Goal: Information Seeking & Learning: Learn about a topic

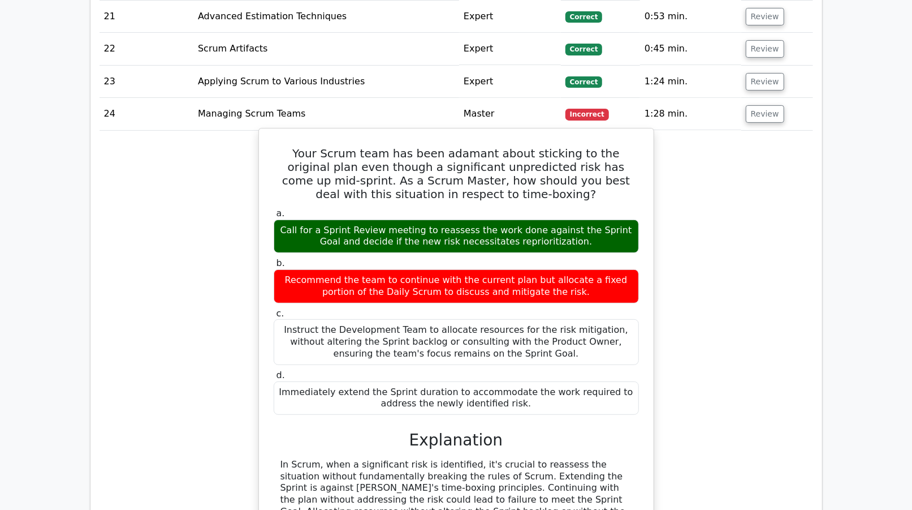
scroll to position [2927, 0]
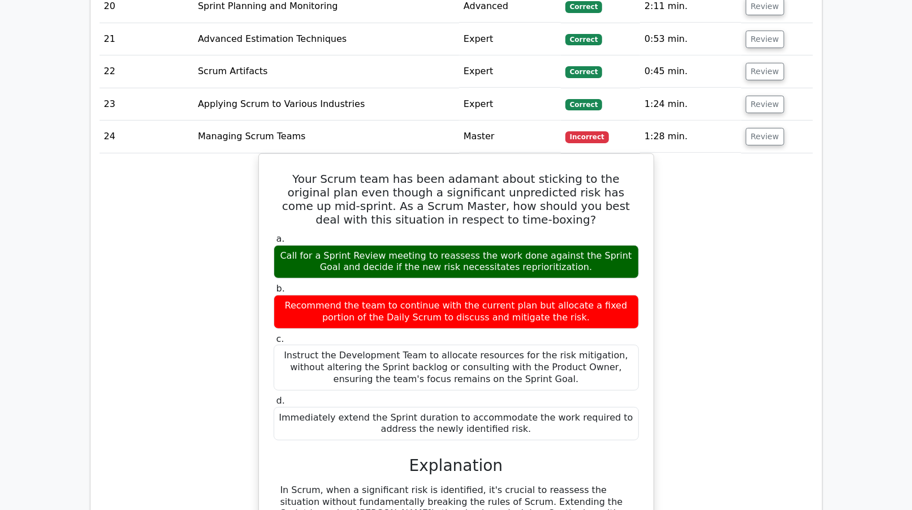
click at [712, 301] on div "Your Scrum team has been adamant about sticking to the original plan even thoug…" at bounding box center [457, 395] width 714 height 485
click at [811, 266] on div "Your Scrum team has been adamant about sticking to the original plan even thoug…" at bounding box center [457, 395] width 714 height 485
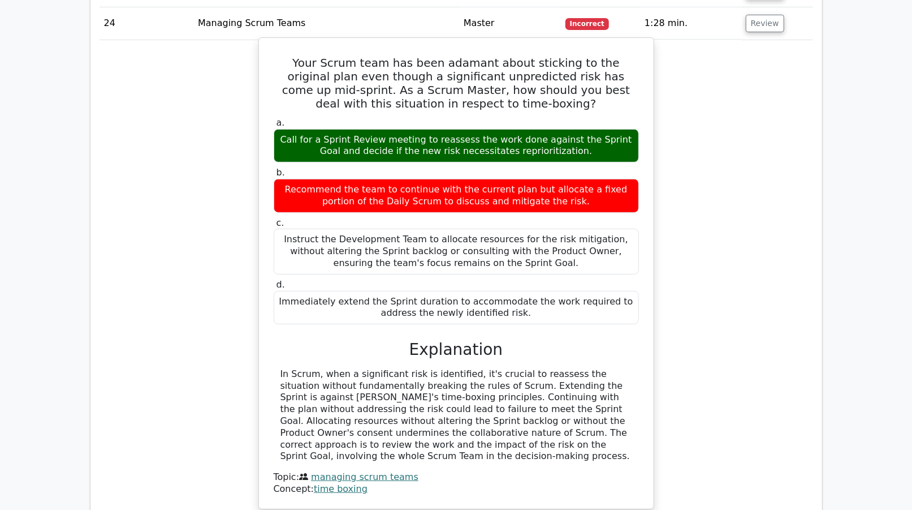
scroll to position [2979, 0]
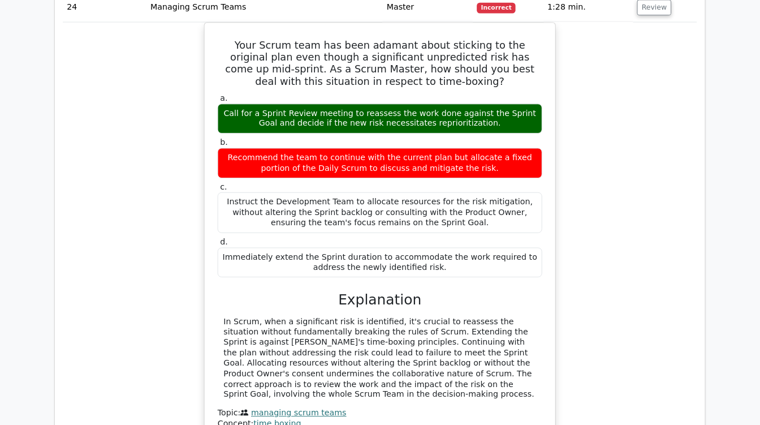
scroll to position [3055, 0]
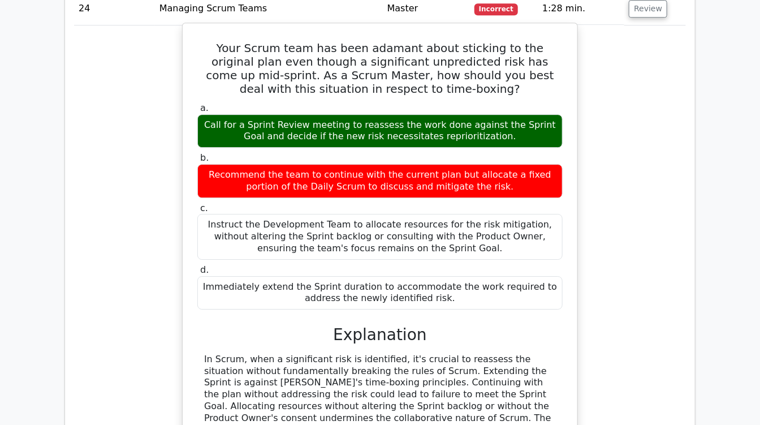
drag, startPoint x: 801, startPoint y: 1, endPoint x: 382, endPoint y: 264, distance: 494.8
click at [382, 325] on h3 "Explanation" at bounding box center [380, 334] width 352 height 19
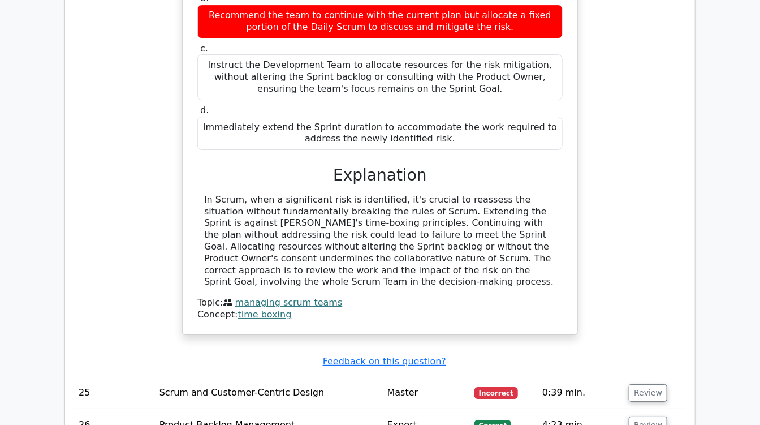
scroll to position [3215, 0]
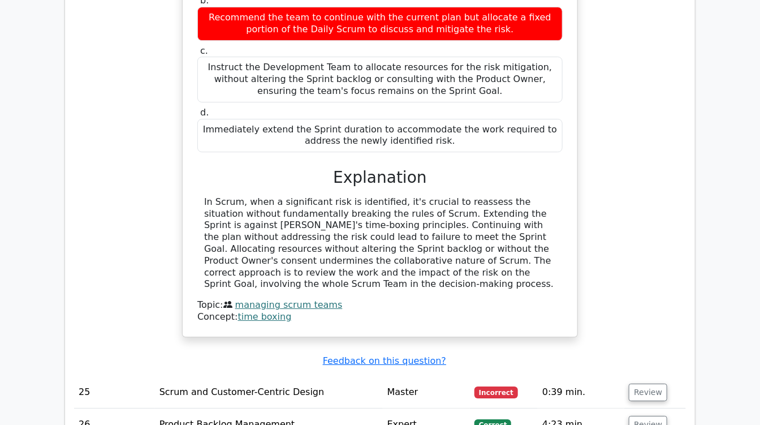
click at [675, 153] on div "Your Scrum team has been adamant about sticking to the original plan even thoug…" at bounding box center [380, 107] width 612 height 485
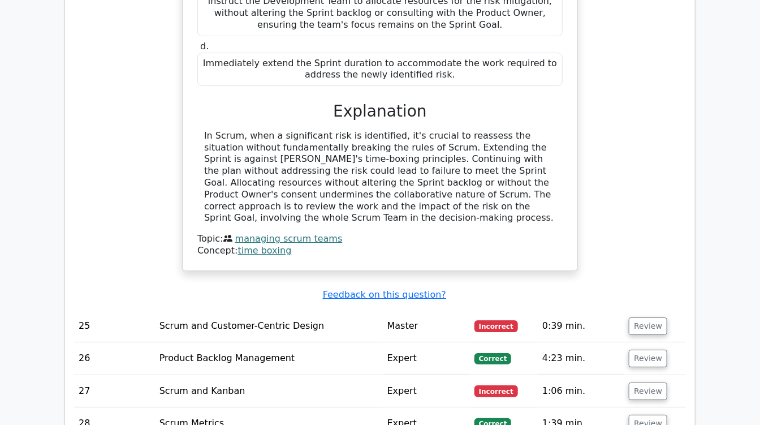
scroll to position [3312, 0]
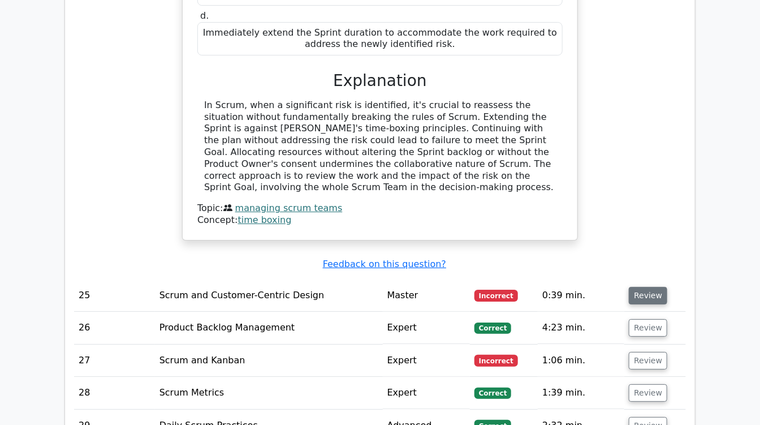
click at [632, 287] on button "Review" at bounding box center [648, 296] width 38 height 18
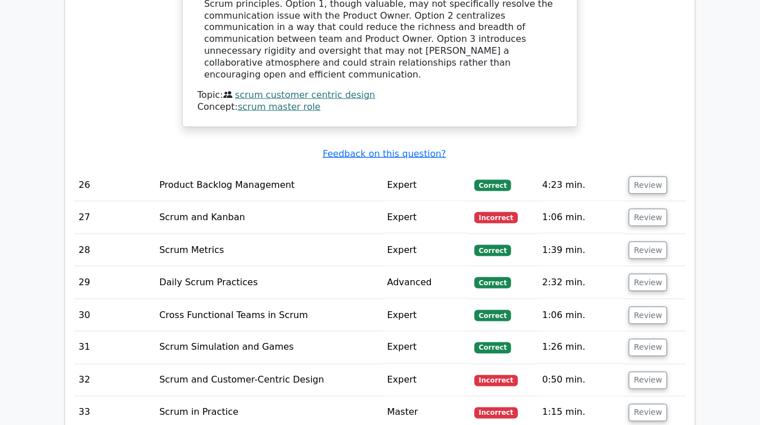
scroll to position [3969, 0]
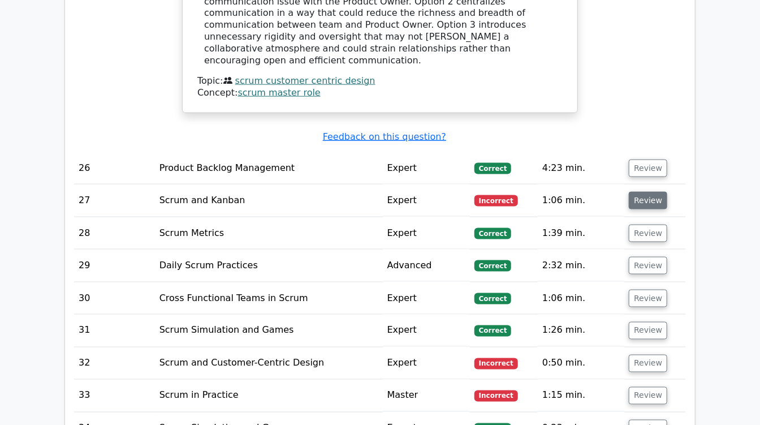
click at [631, 192] on button "Review" at bounding box center [648, 201] width 38 height 18
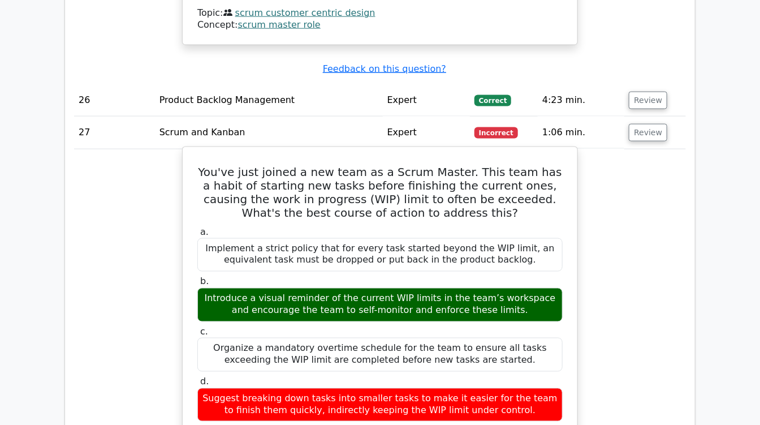
scroll to position [4048, 0]
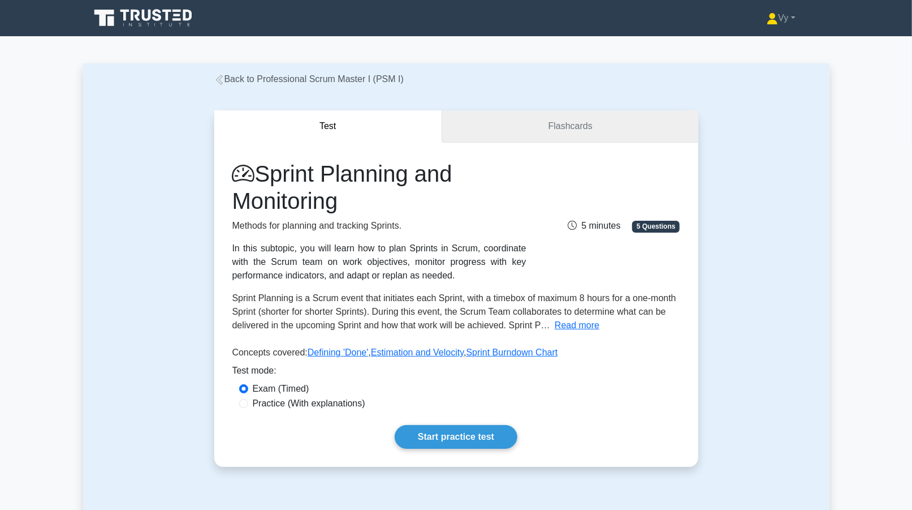
drag, startPoint x: 0, startPoint y: 0, endPoint x: 537, endPoint y: 131, distance: 552.5
click at [537, 131] on link "Flashcards" at bounding box center [570, 126] width 256 height 32
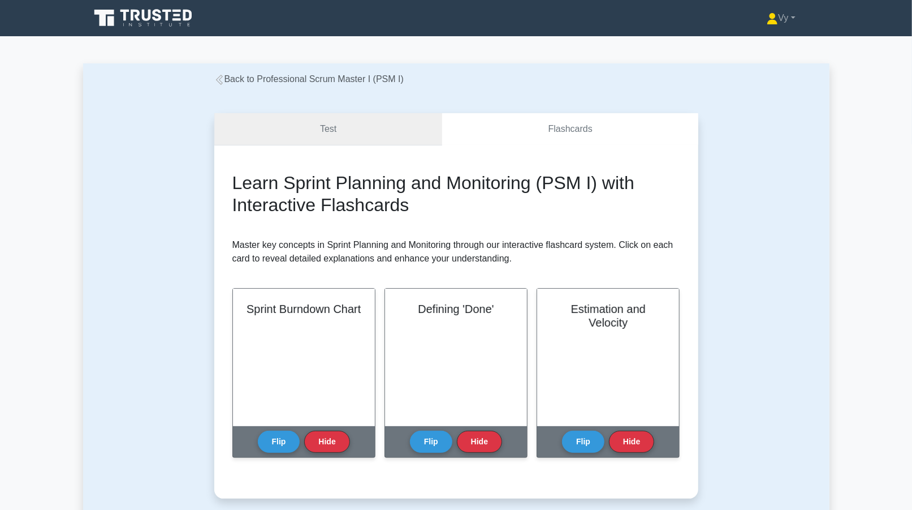
click at [371, 130] on link "Test" at bounding box center [328, 129] width 228 height 32
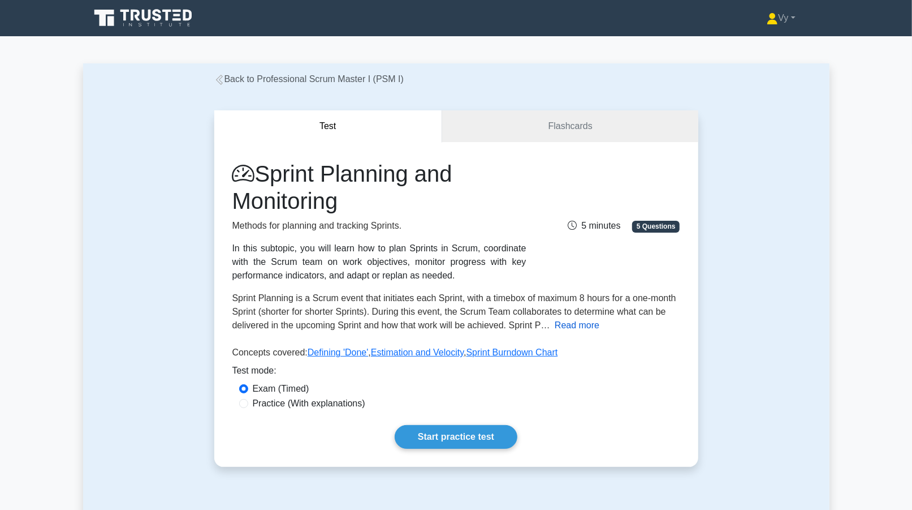
click at [585, 326] on button "Read more" at bounding box center [577, 325] width 45 height 14
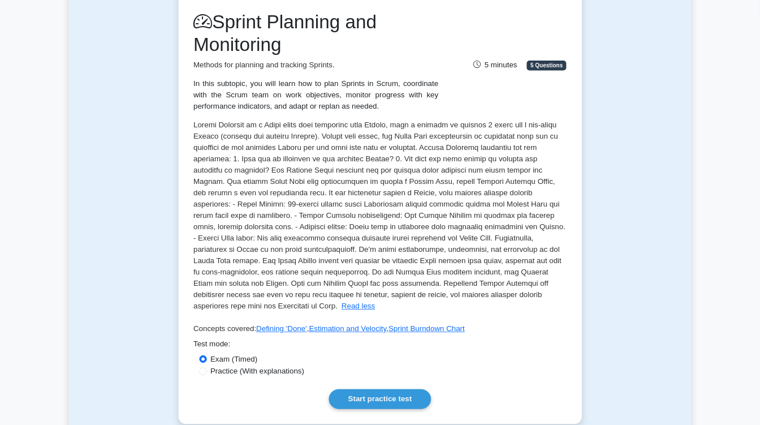
scroll to position [150, 0]
